Goal: Transaction & Acquisition: Purchase product/service

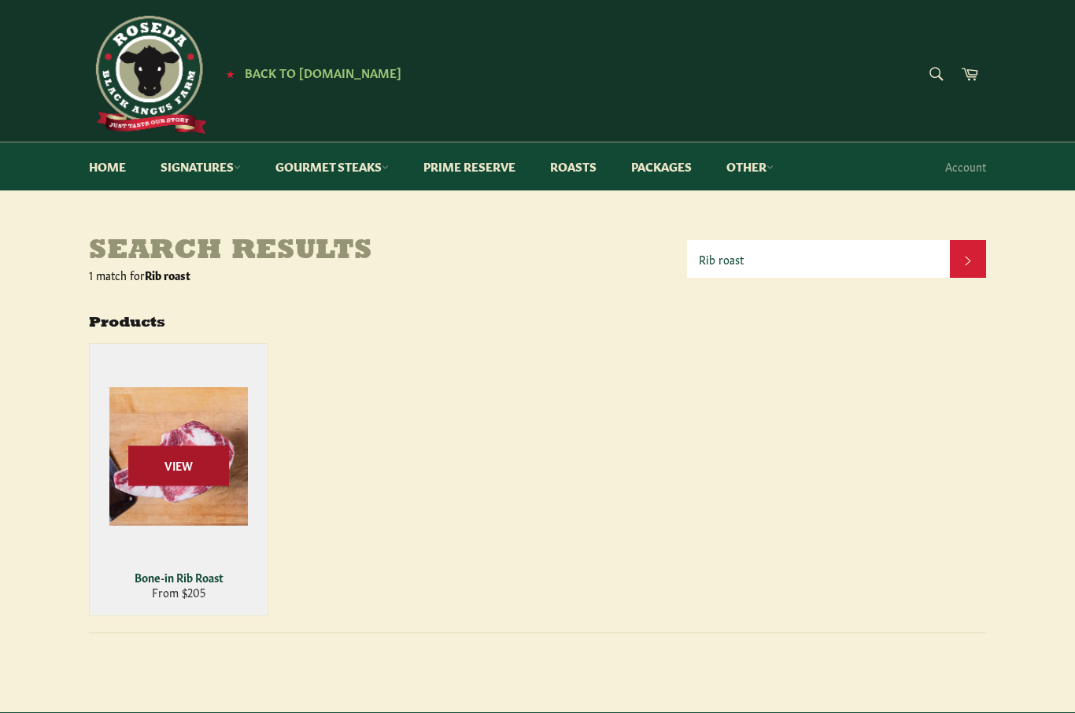
click at [207, 475] on span "View" at bounding box center [178, 466] width 101 height 40
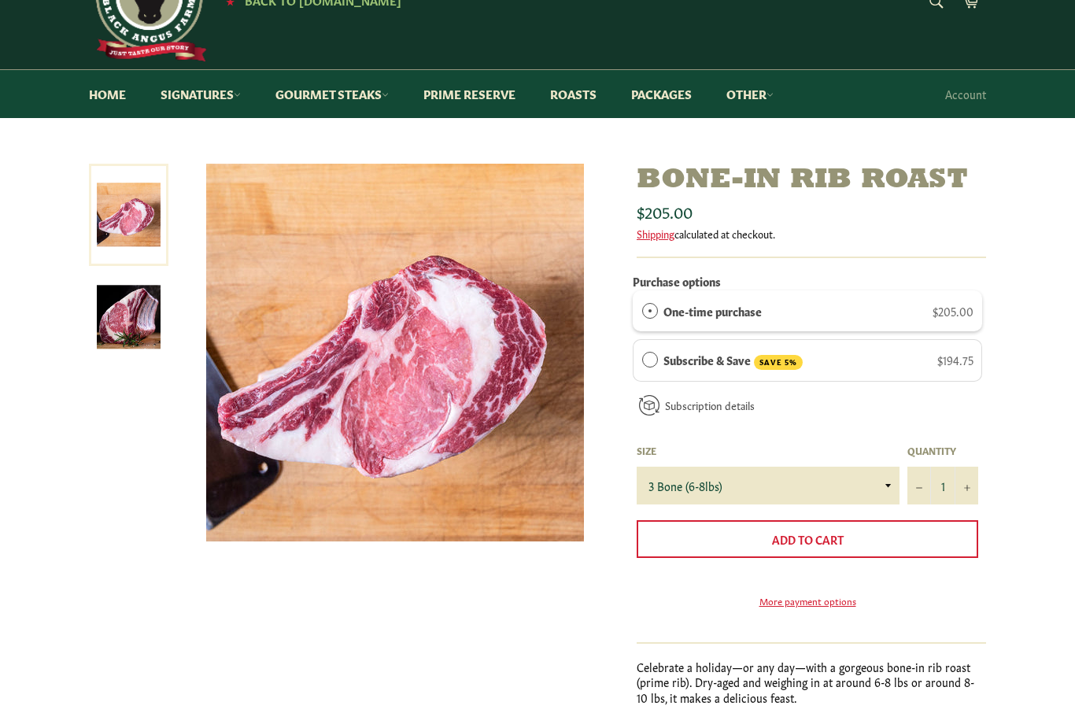
scroll to position [72, 0]
click at [876, 490] on select "3 Bone (6-8lbs) 4 Bone (8-10lbs)" at bounding box center [768, 486] width 263 height 38
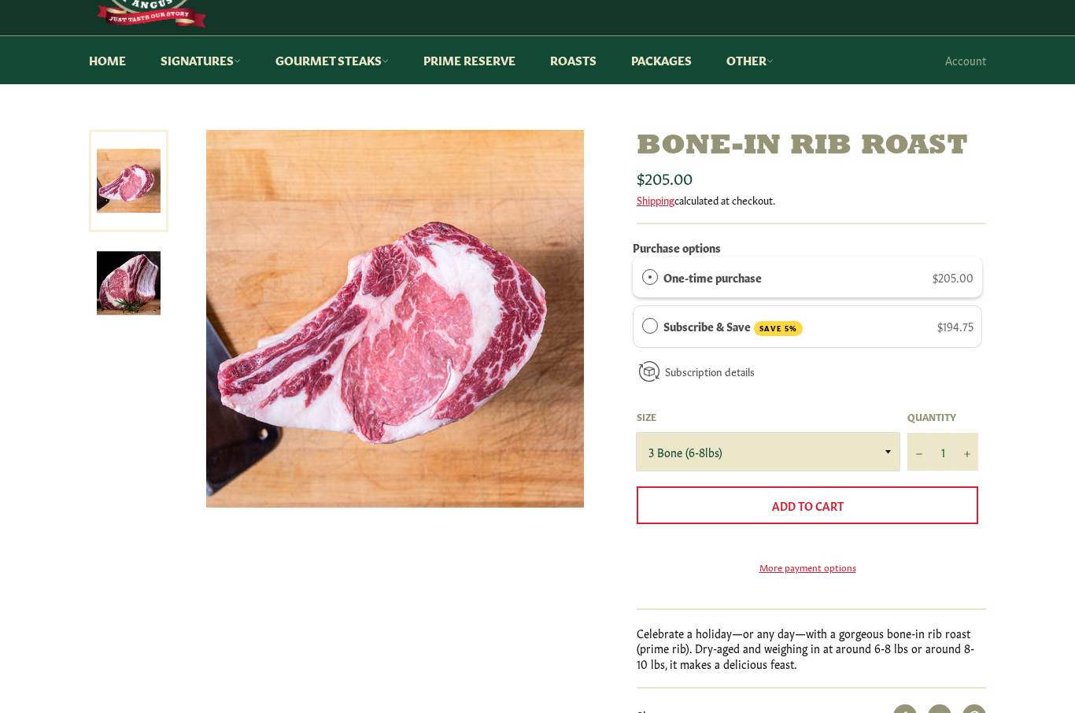
scroll to position [87, 0]
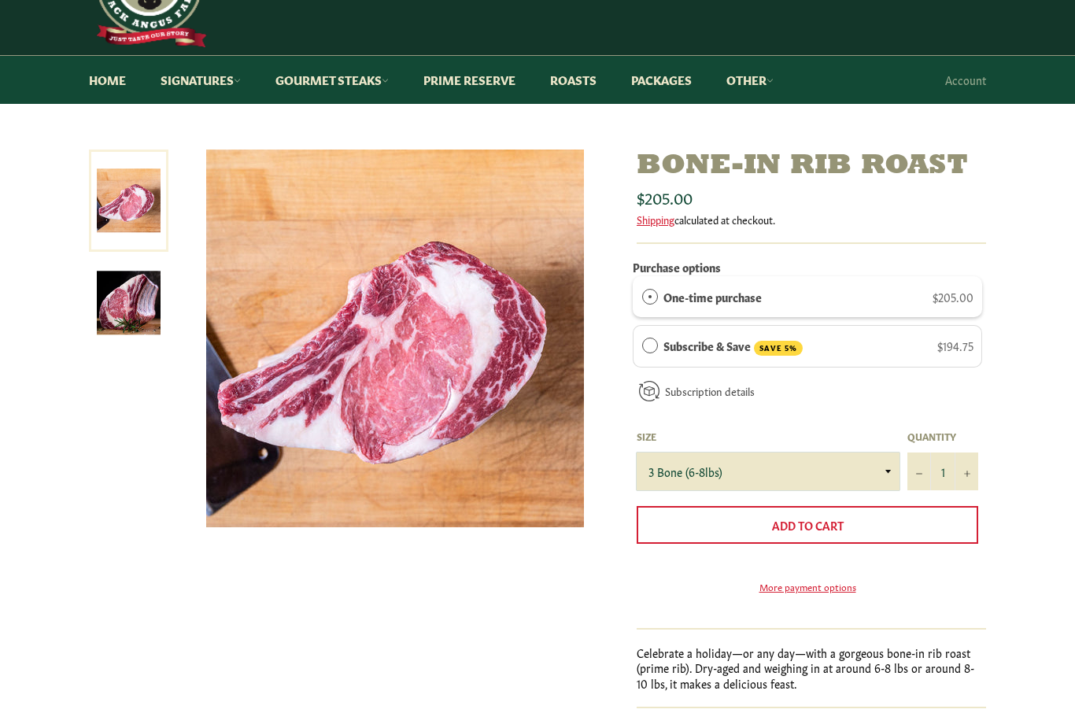
click at [866, 474] on select "3 Bone (6-8lbs) 4 Bone (8-10lbs)" at bounding box center [768, 472] width 263 height 38
select select "4 Bone (8-10lbs)"
click at [966, 476] on button "+" at bounding box center [967, 472] width 24 height 38
click at [919, 474] on icon "Reduce item quantity by one" at bounding box center [919, 474] width 6 height 1
type input "1"
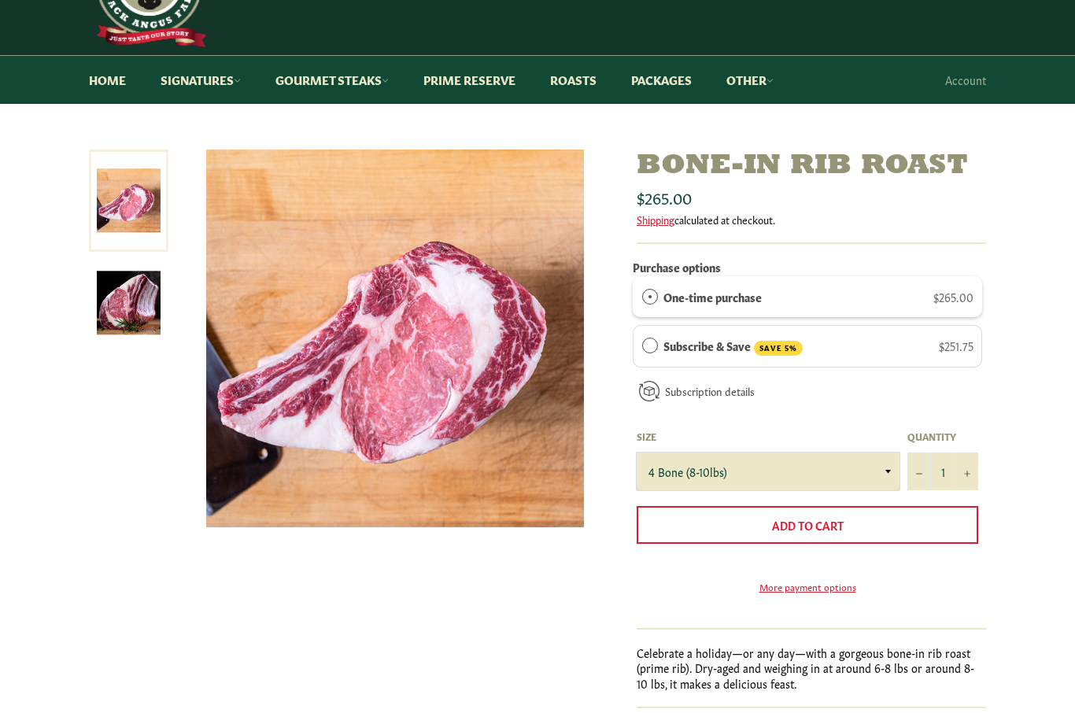
click at [882, 474] on select "3 Bone (6-8lbs) 4 Bone (8-10lbs)" at bounding box center [768, 472] width 263 height 38
select select "3 Bone (6-8lbs)"
click at [884, 475] on select "3 Bone (6-8lbs) 4 Bone (8-10lbs)" at bounding box center [768, 472] width 263 height 38
click at [590, 80] on link "Roasts" at bounding box center [574, 80] width 78 height 48
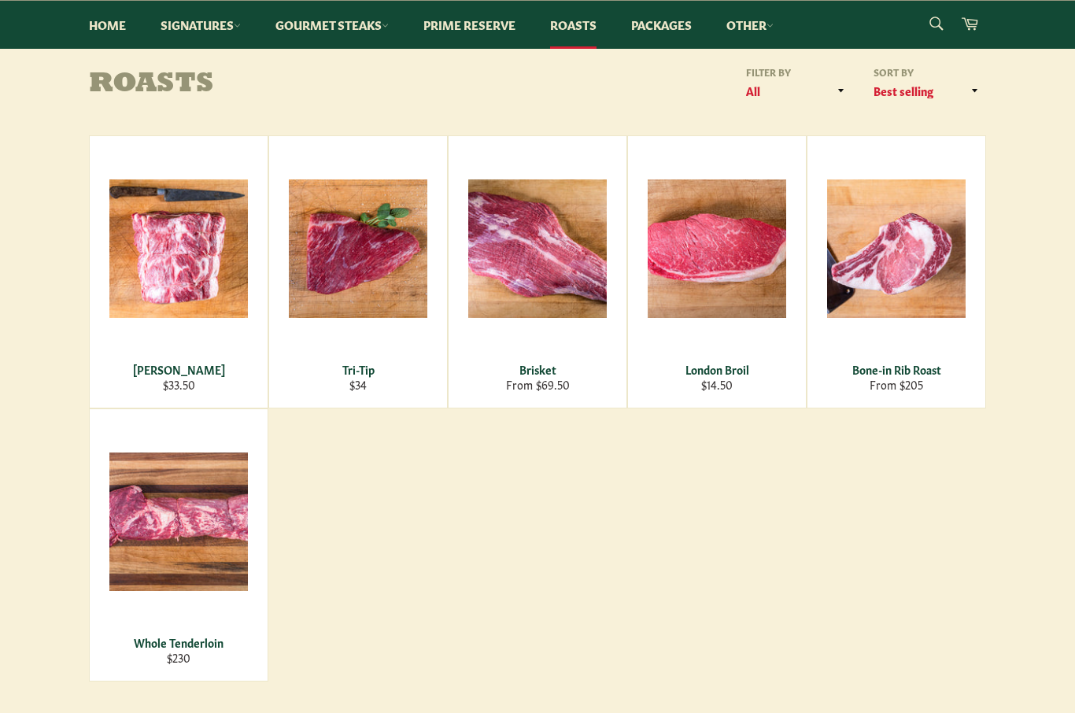
scroll to position [172, 0]
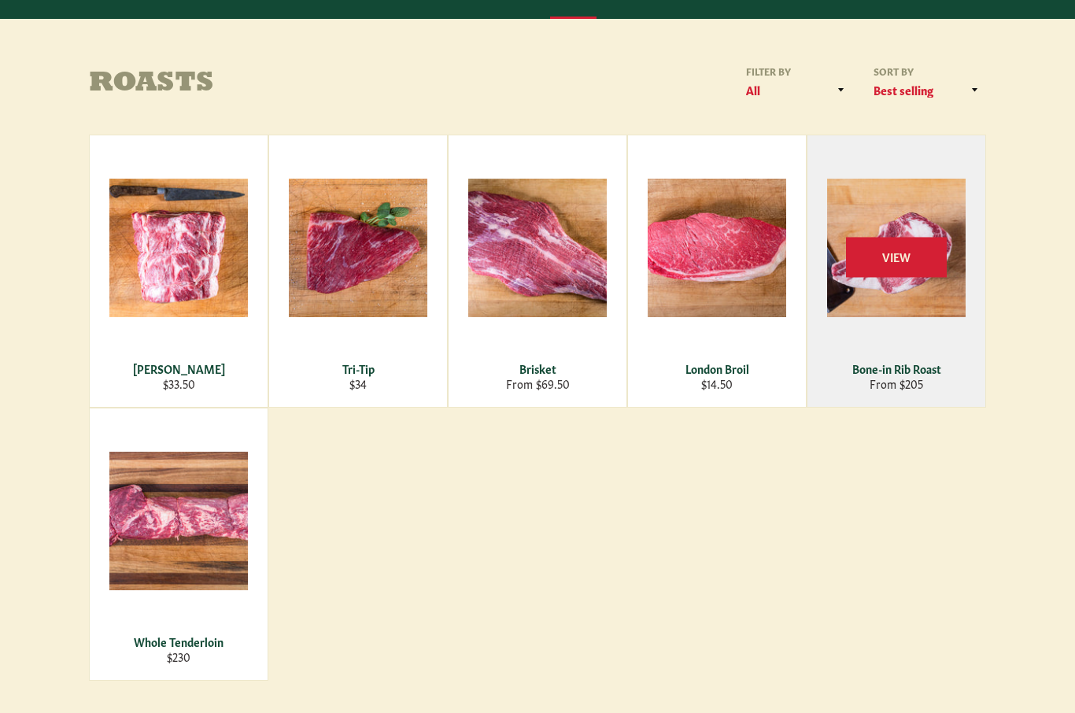
click at [898, 374] on div "Bone-in Rib Roast" at bounding box center [897, 368] width 158 height 15
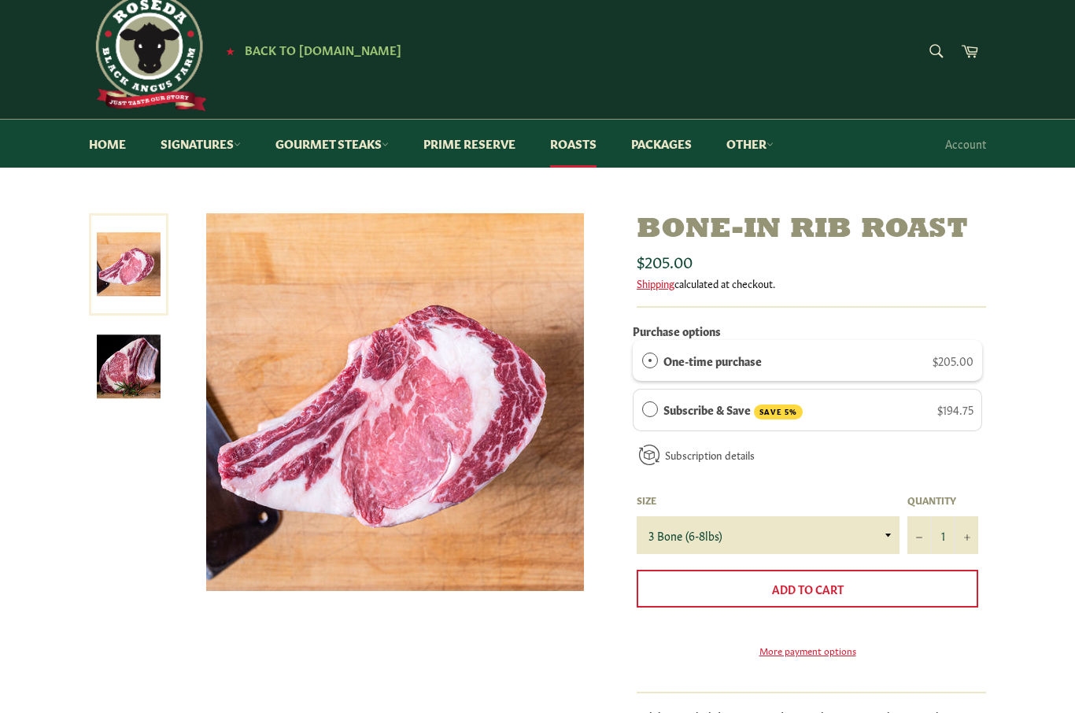
scroll to position [24, 0]
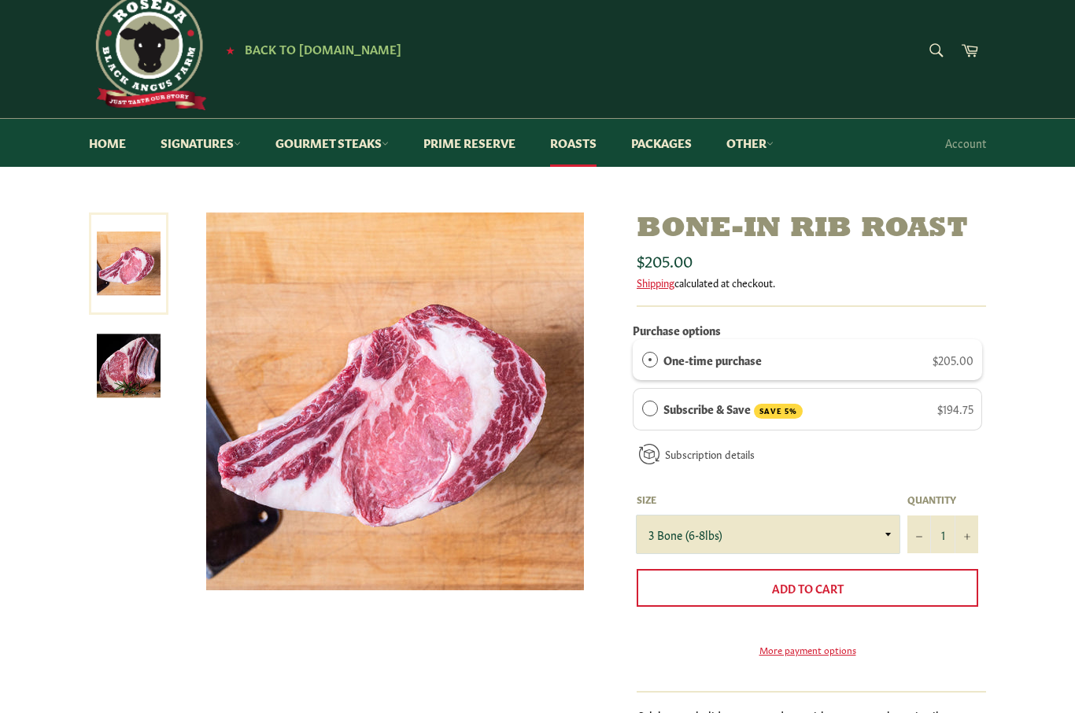
click at [883, 531] on select "3 Bone (6-8lbs) 4 Bone (8-10lbs)" at bounding box center [768, 535] width 263 height 38
select select "4 Bone (8-10lbs)"
click at [969, 539] on button "+" at bounding box center [967, 535] width 24 height 38
type input "2"
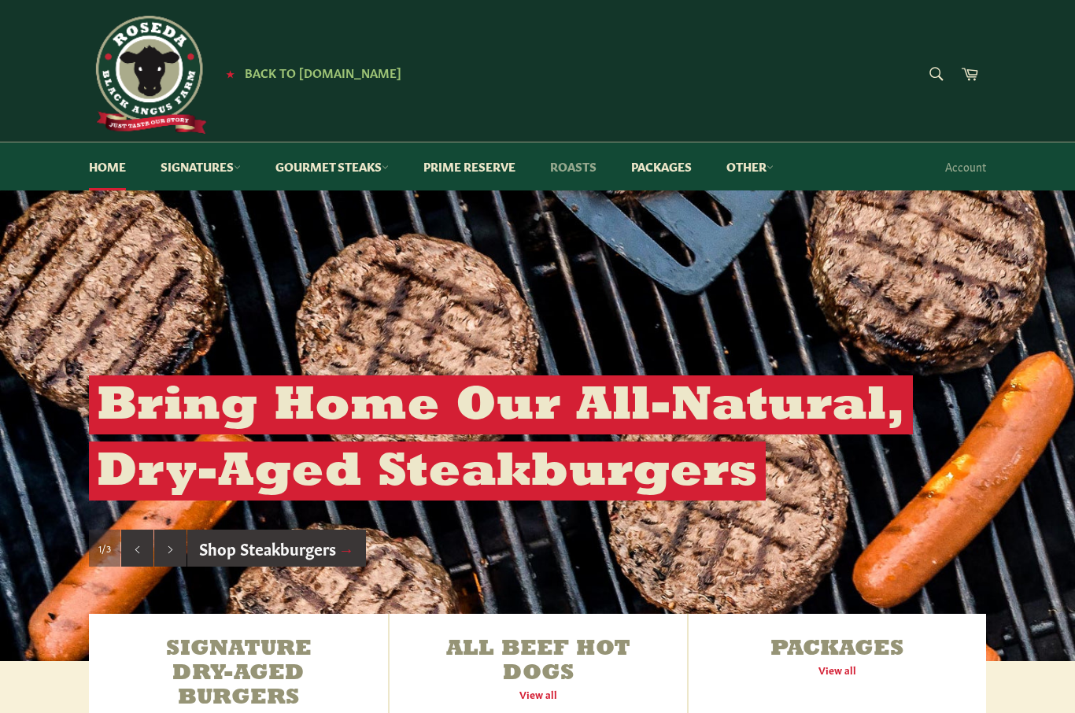
click at [584, 166] on link "Roasts" at bounding box center [574, 167] width 78 height 48
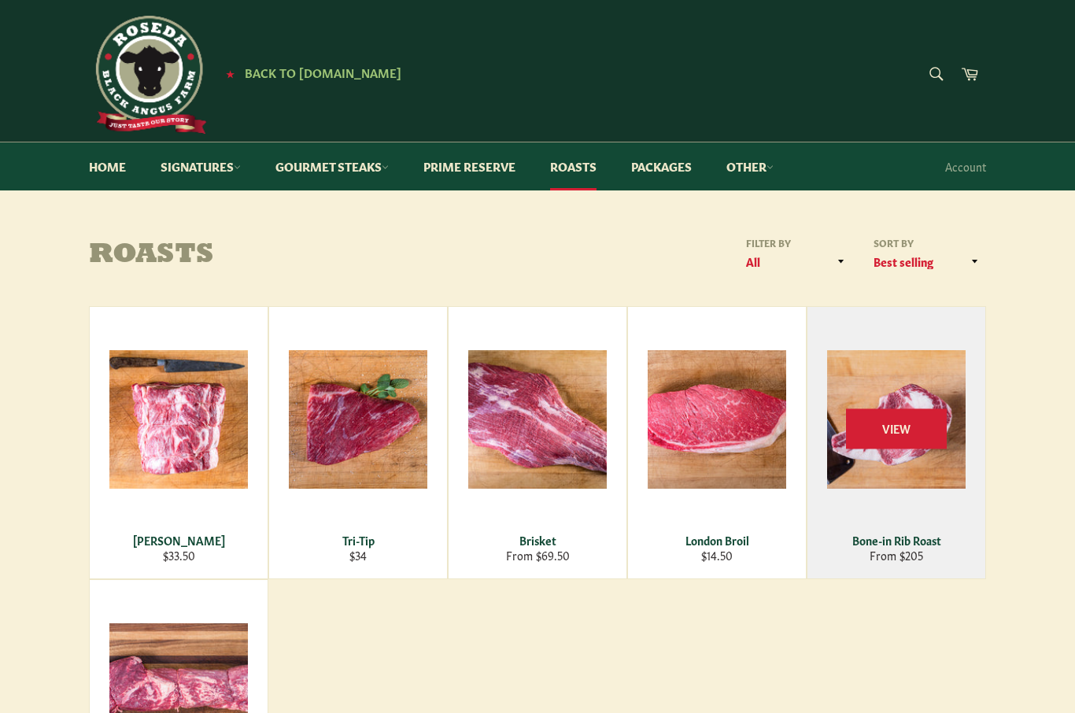
click at [917, 479] on div "View" at bounding box center [897, 443] width 178 height 272
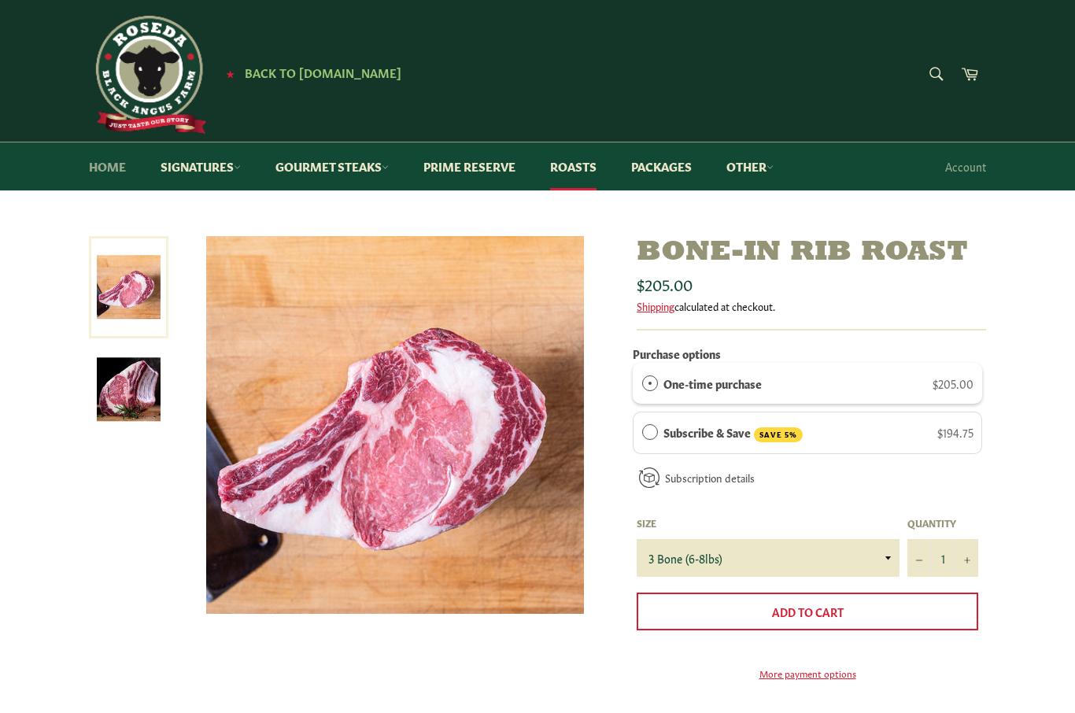
click at [116, 160] on link "Home" at bounding box center [107, 167] width 68 height 48
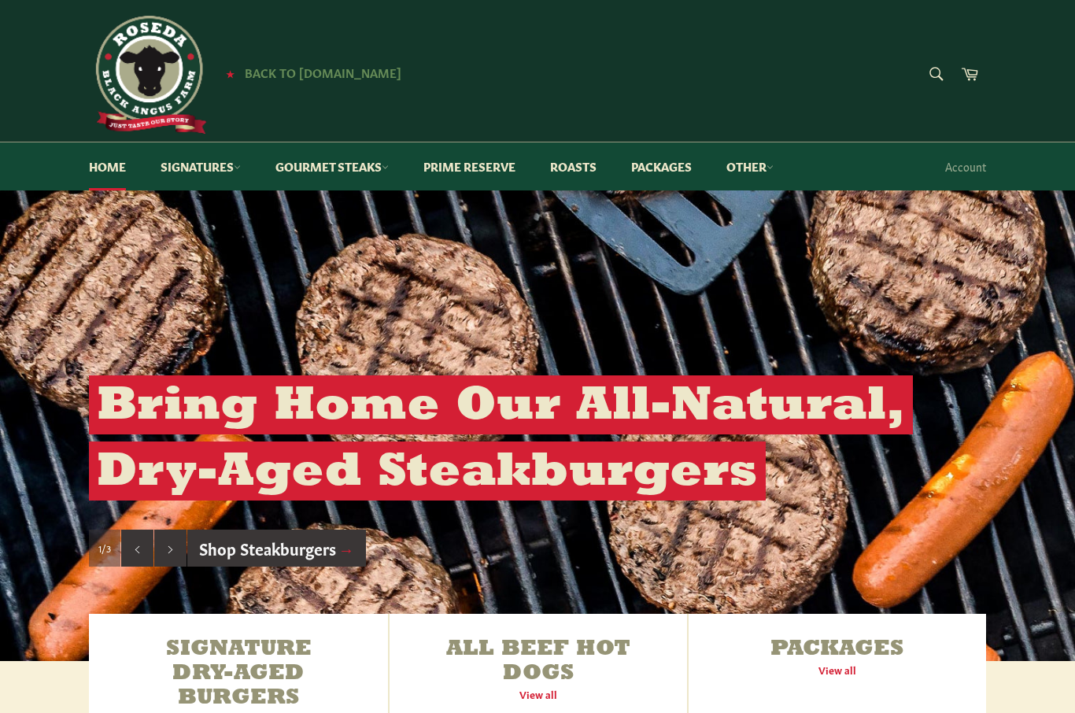
click at [320, 68] on span "Back to [DOMAIN_NAME]" at bounding box center [323, 72] width 157 height 17
